Goal: Task Accomplishment & Management: Manage account settings

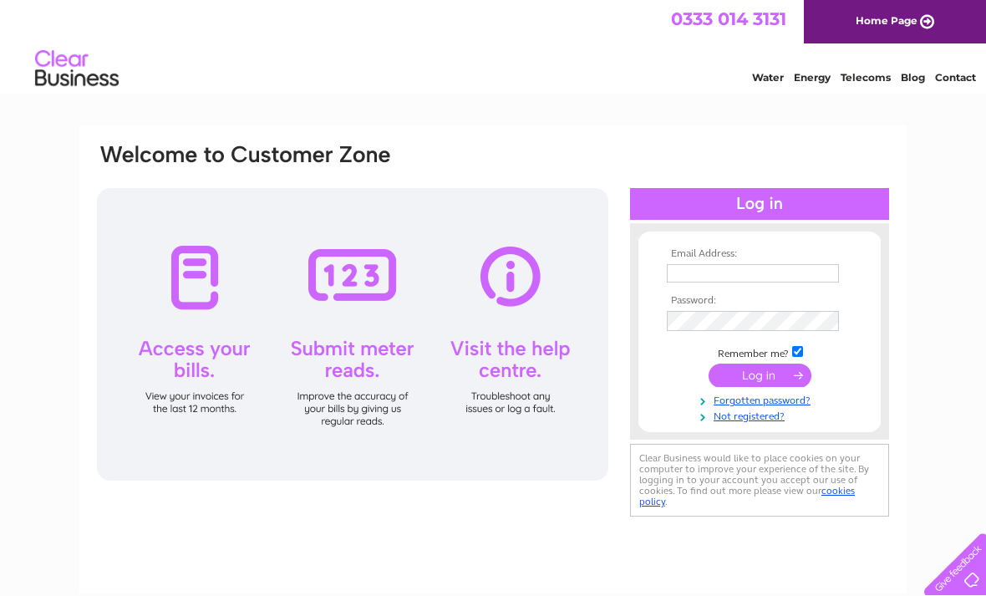
click at [690, 274] on input "text" at bounding box center [753, 273] width 172 height 18
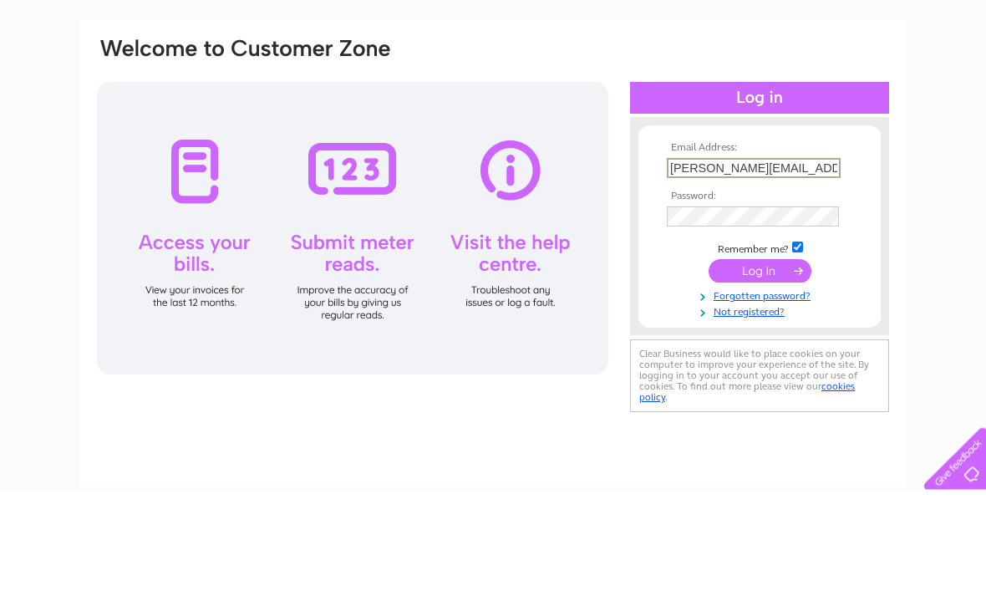
type input "Valerie.vinnicombe@gmail.com"
click at [756, 365] on input "submit" at bounding box center [760, 376] width 103 height 23
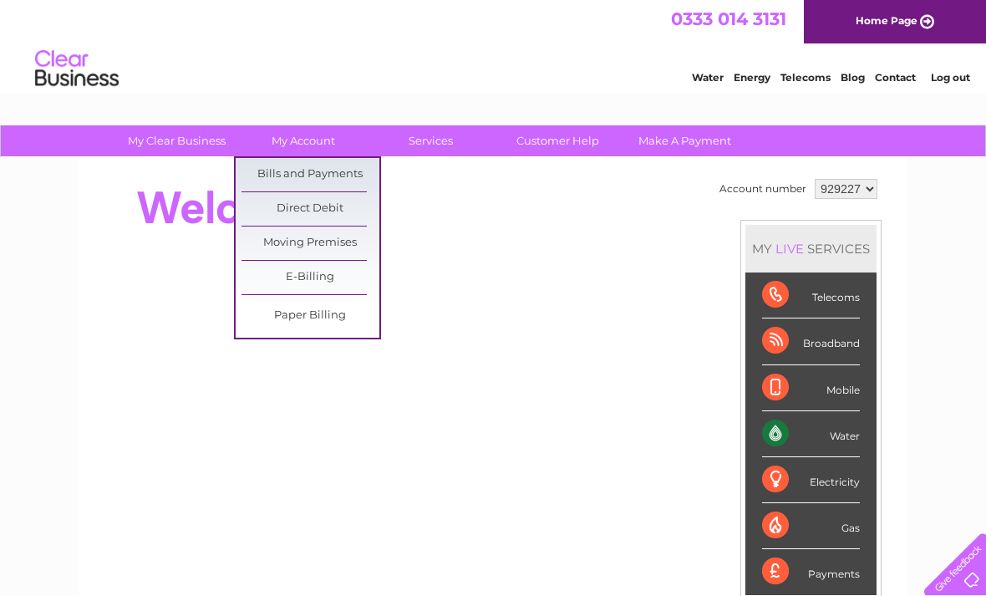
click at [334, 178] on link "Bills and Payments" at bounding box center [311, 174] width 138 height 33
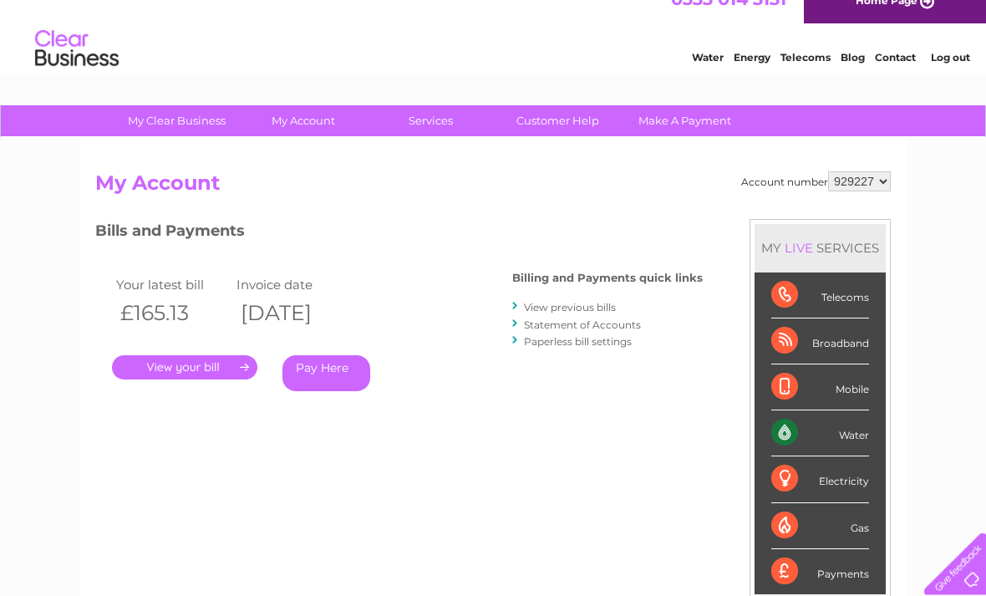
scroll to position [20, 0]
click at [204, 369] on link "." at bounding box center [184, 367] width 145 height 24
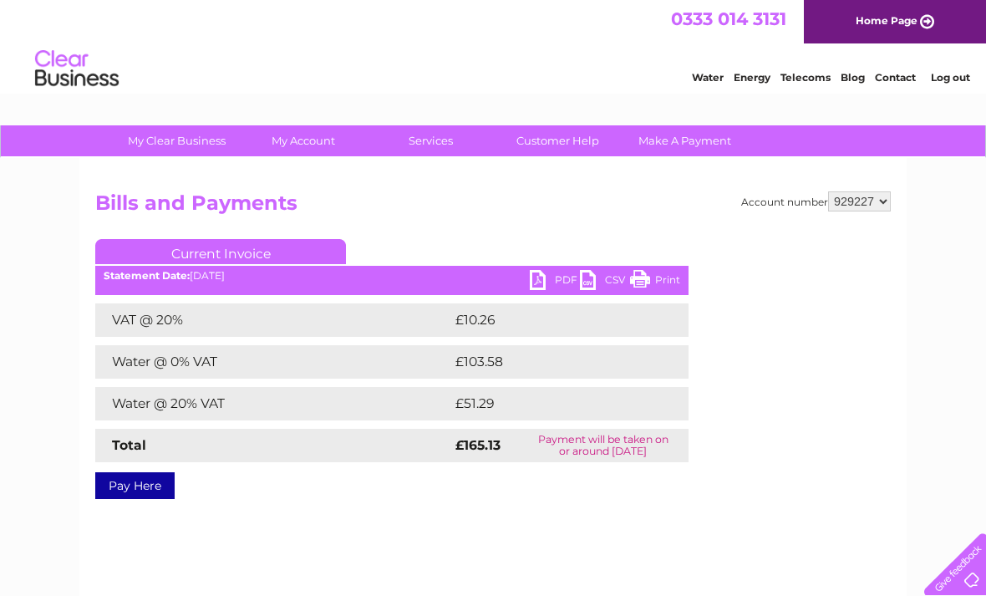
click at [546, 287] on link "PDF" at bounding box center [555, 282] width 50 height 24
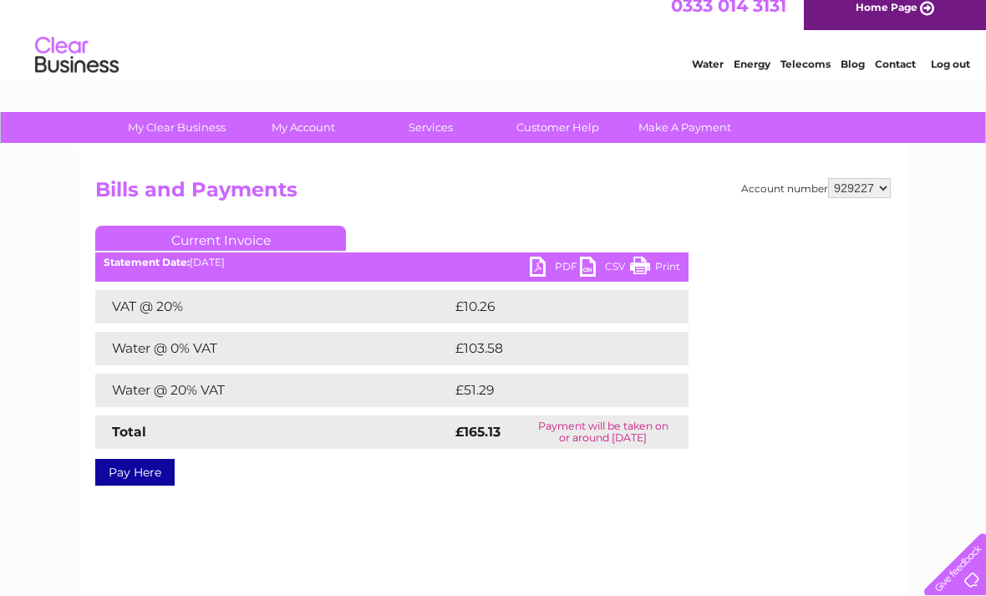
scroll to position [15, 0]
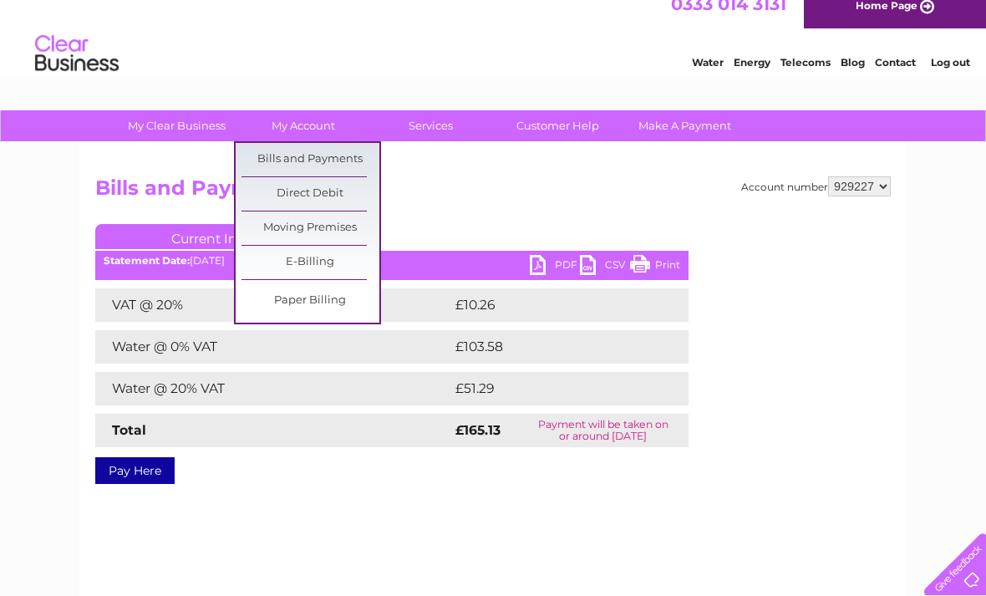
click at [355, 155] on link "Bills and Payments" at bounding box center [311, 159] width 138 height 33
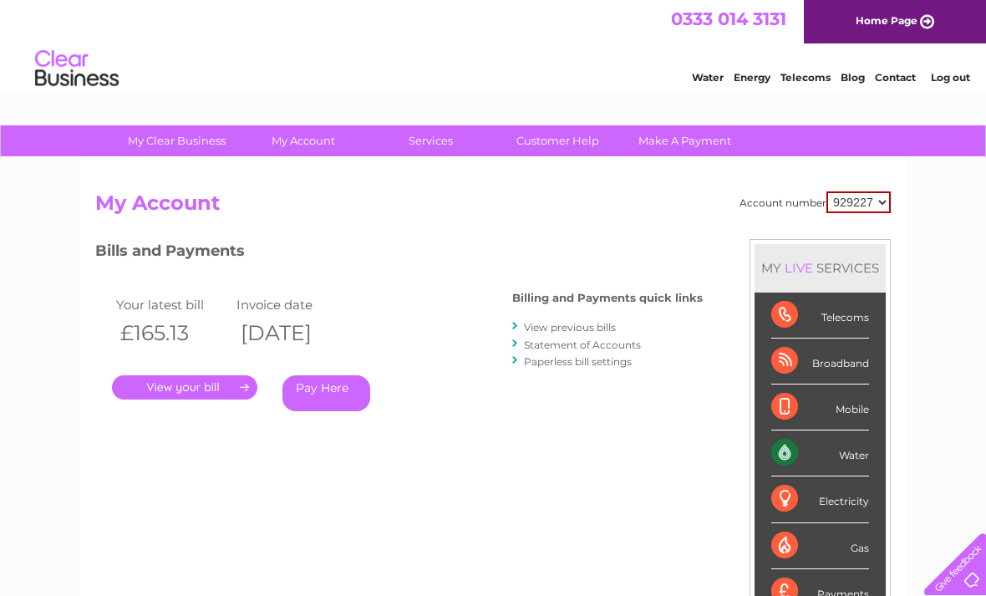
click at [575, 321] on link "View previous bills" at bounding box center [570, 327] width 92 height 13
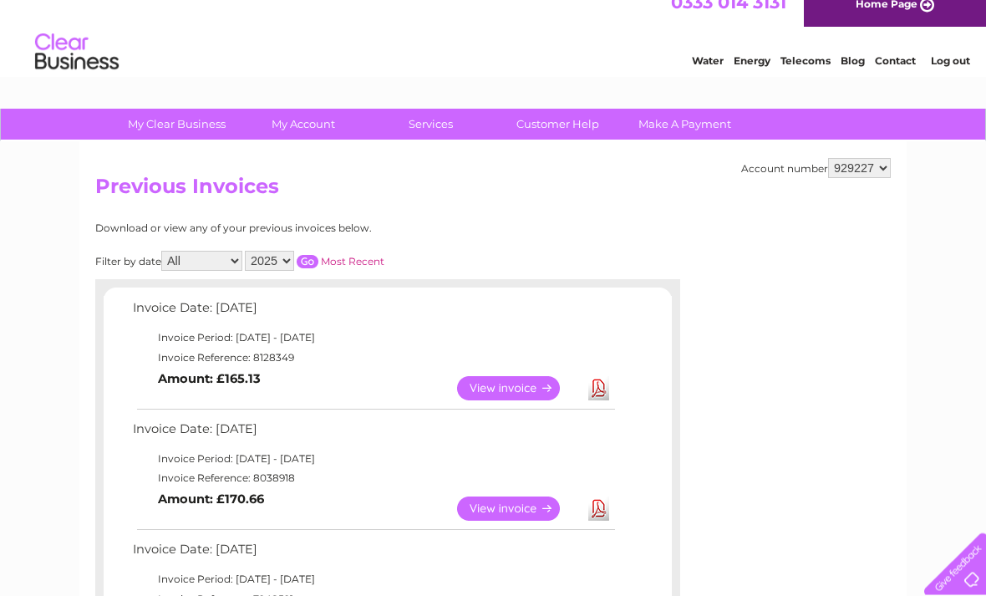
scroll to position [17, 0]
click at [485, 506] on link "View" at bounding box center [518, 508] width 123 height 24
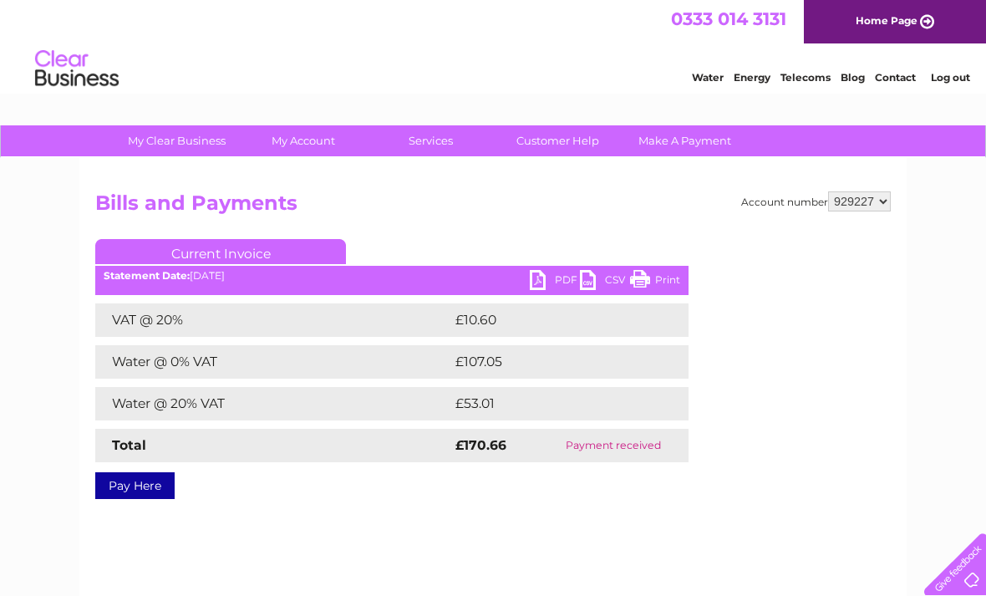
click at [548, 282] on link "PDF" at bounding box center [555, 282] width 50 height 24
click at [964, 77] on link "Log out" at bounding box center [950, 77] width 39 height 13
